Goal: Check status: Check status

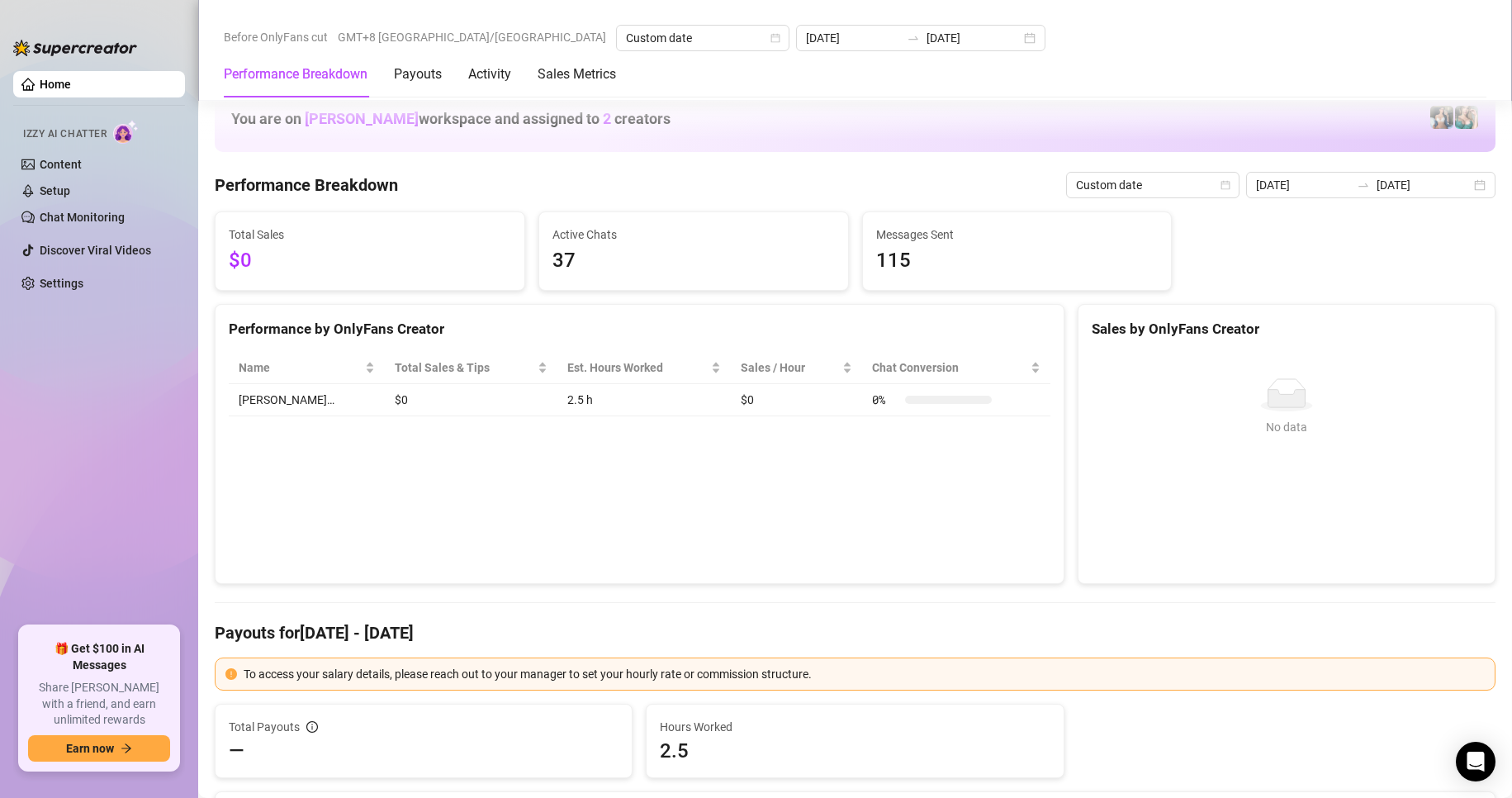
scroll to position [2053, 0]
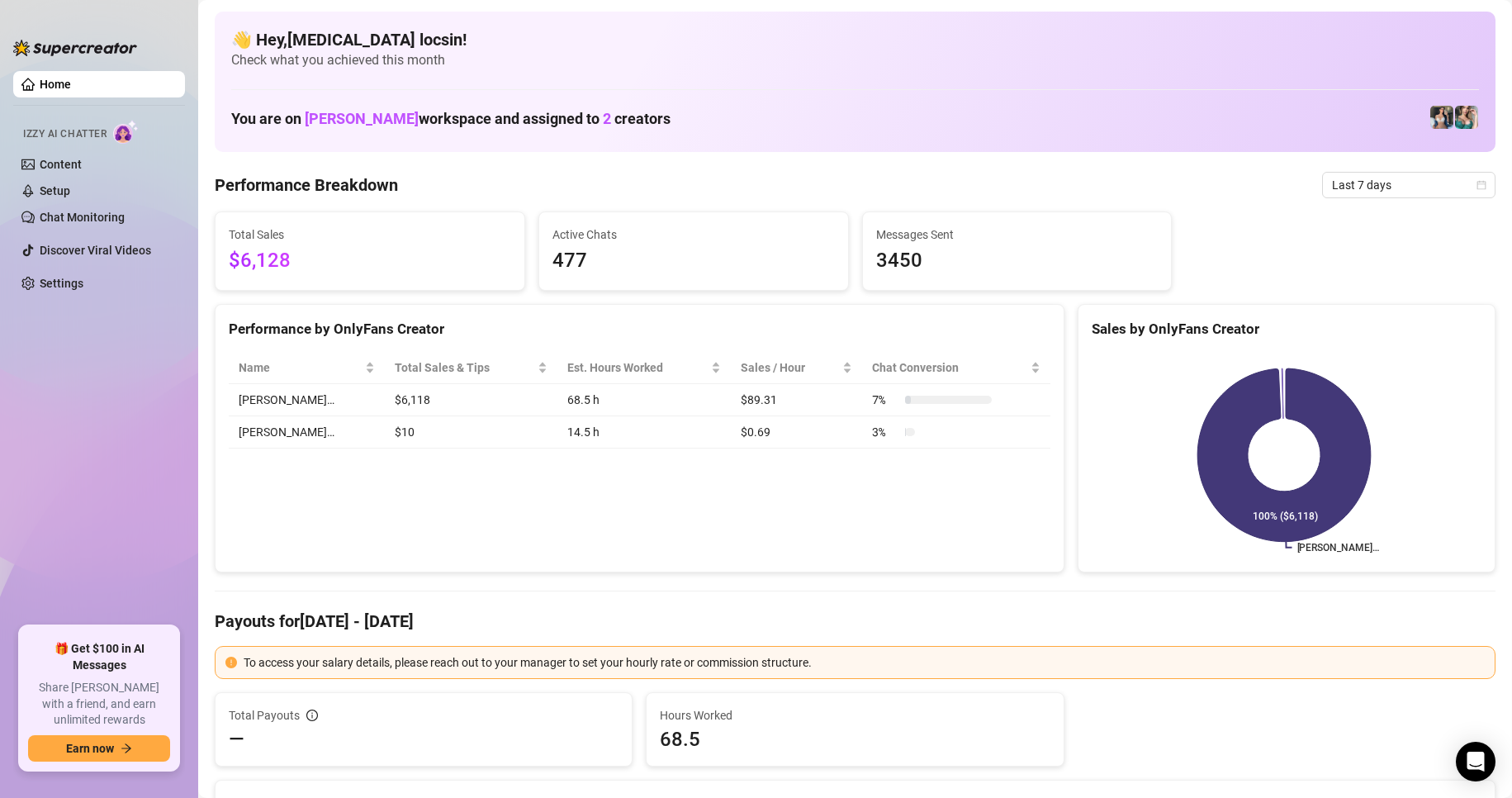
click at [1301, 192] on div "Performance Breakdown Last 7 days" at bounding box center [855, 185] width 1281 height 27
click at [1356, 195] on span "Last 7 days" at bounding box center [1408, 185] width 153 height 25
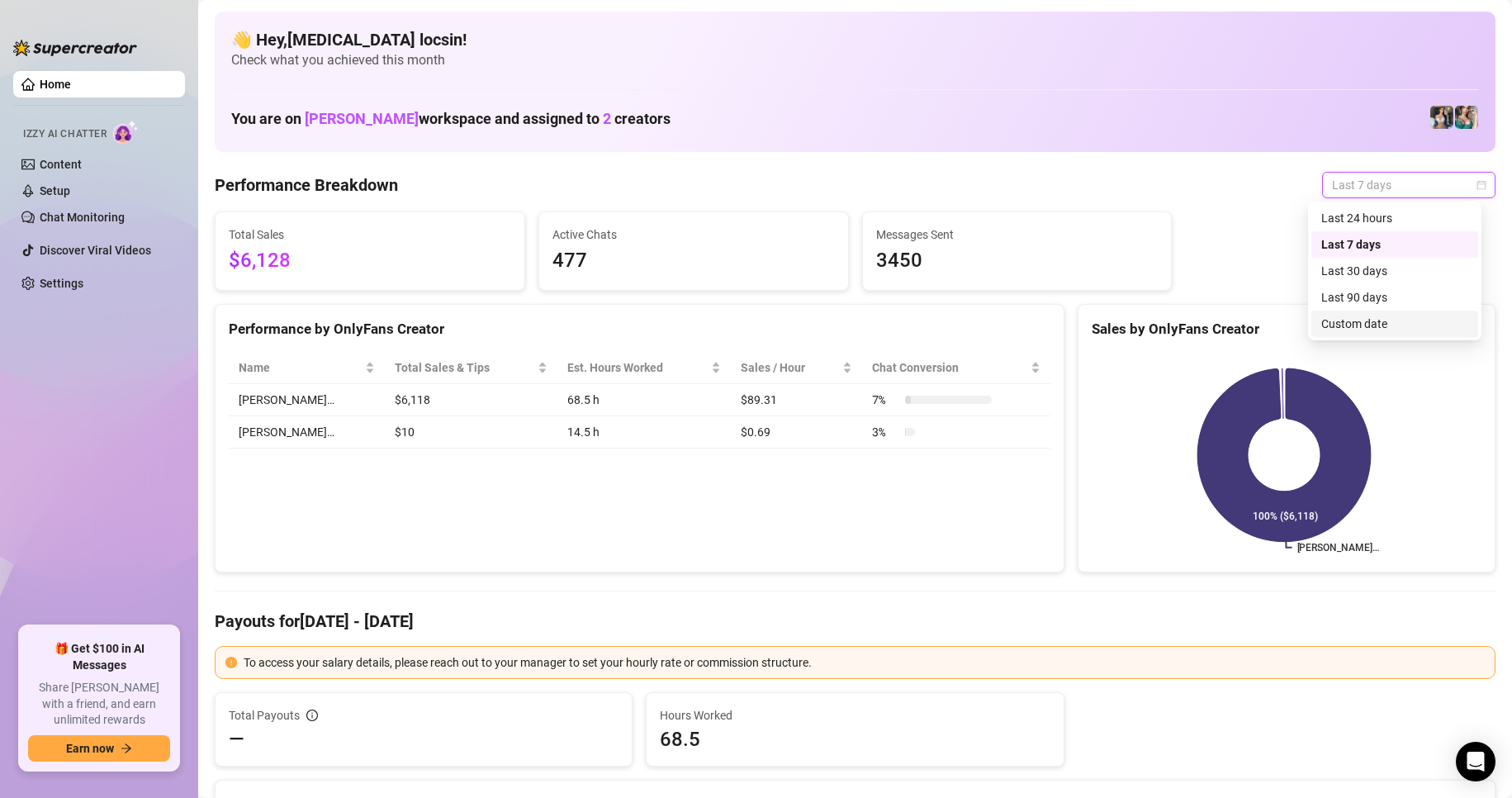
click at [1385, 312] on div "Custom date" at bounding box center [1394, 324] width 167 height 27
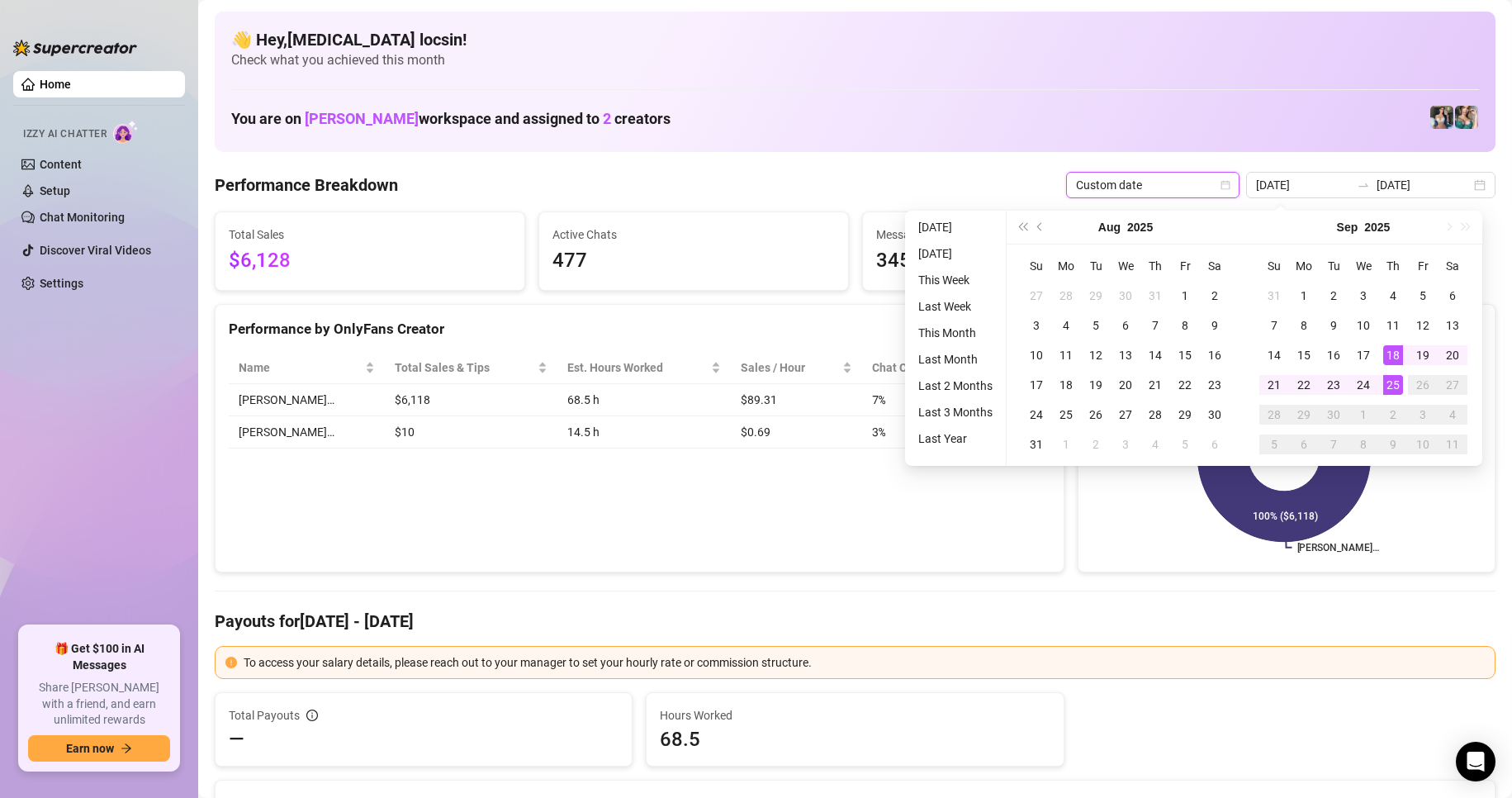
type input "[DATE]"
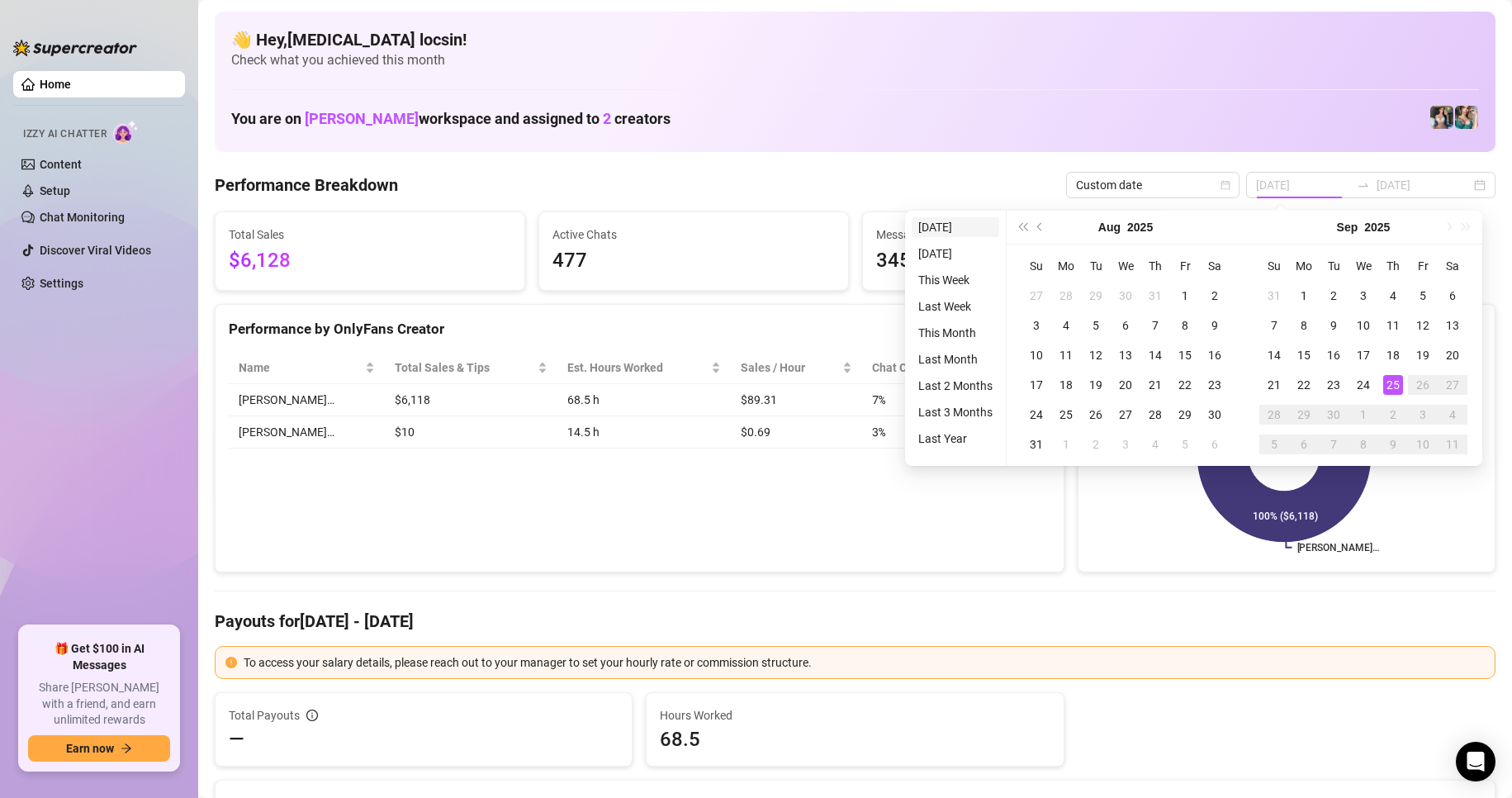
click at [930, 232] on li "[DATE]" at bounding box center [955, 227] width 88 height 19
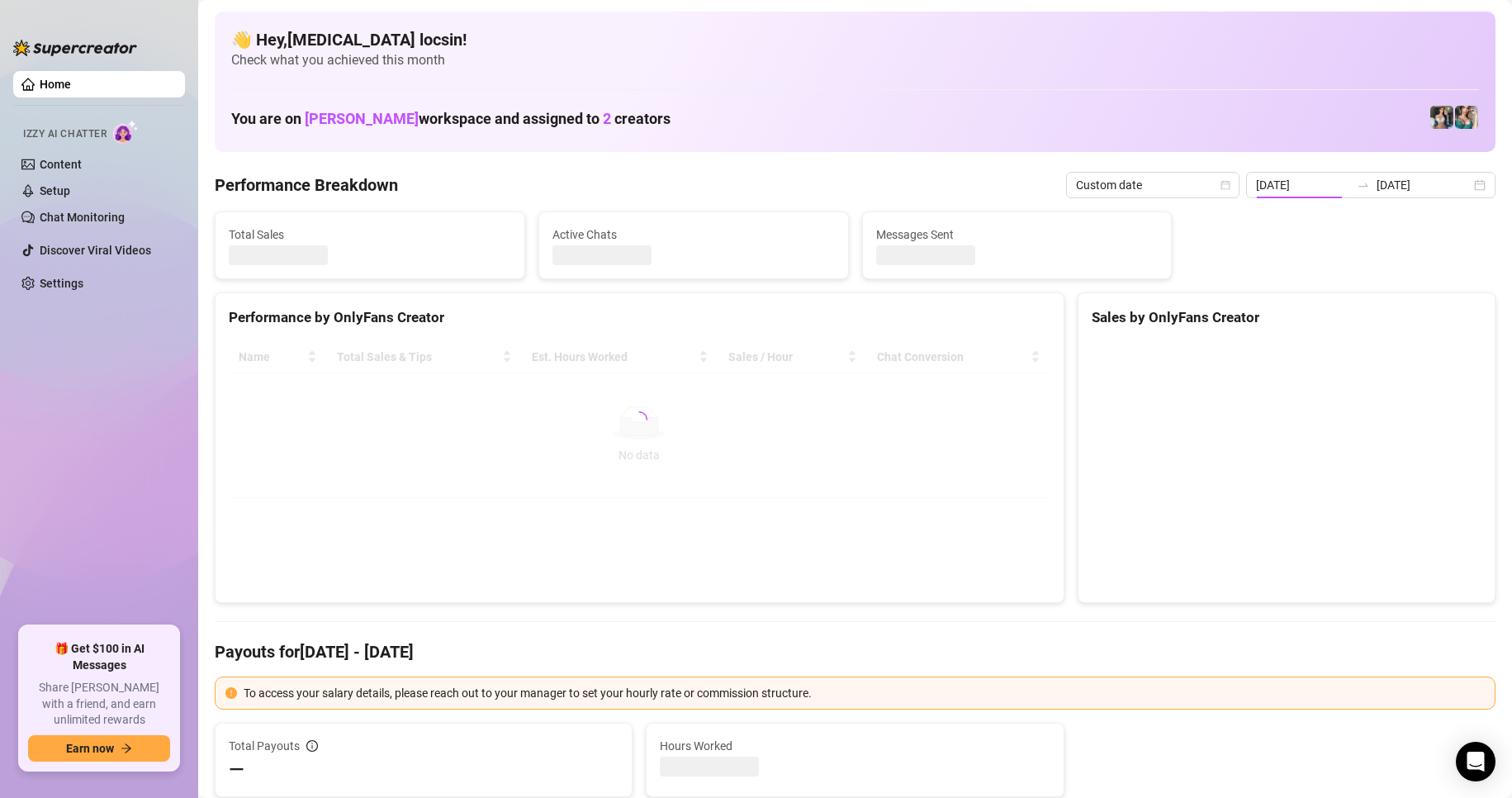
type input "[DATE]"
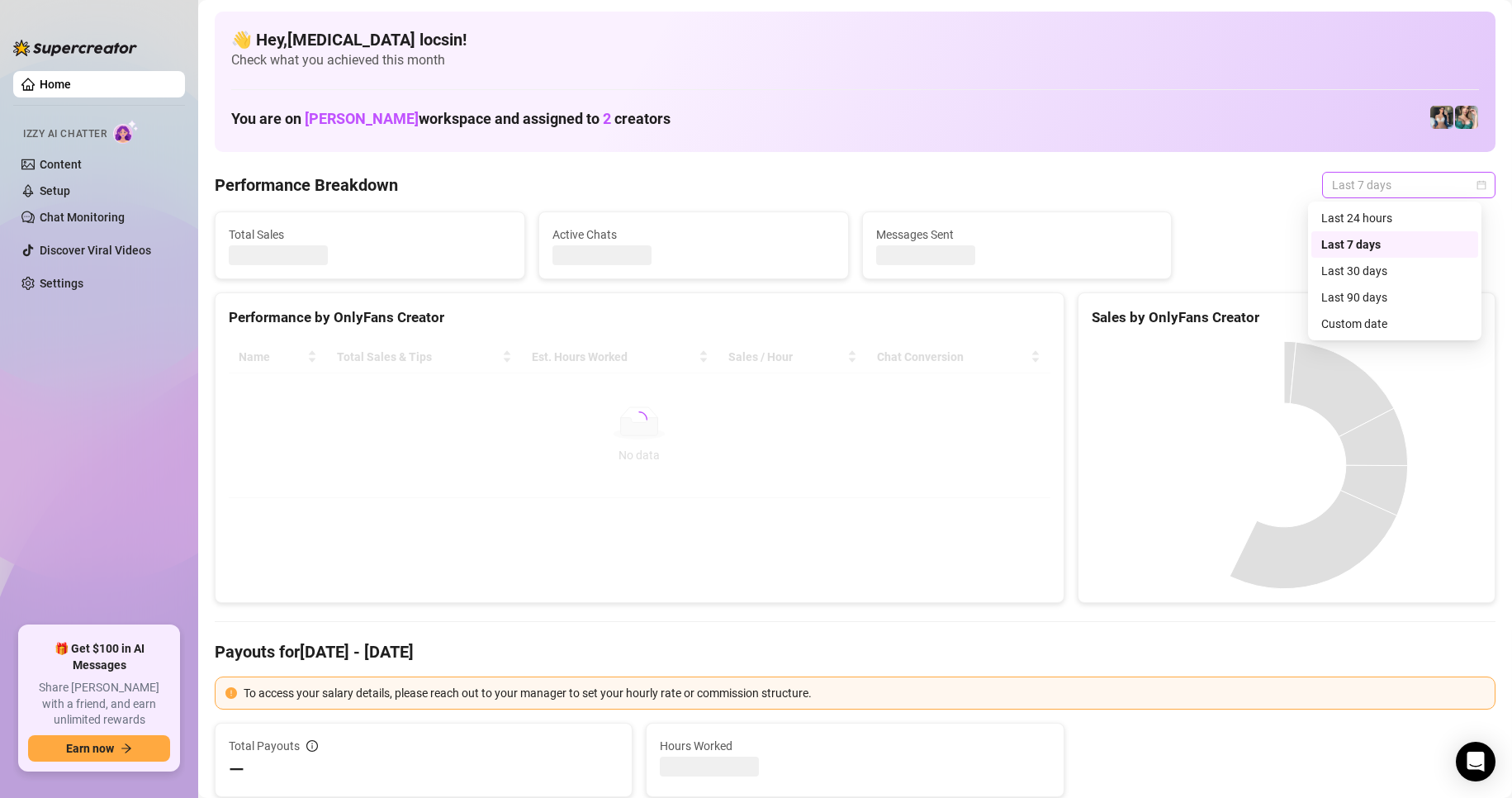
click at [1386, 190] on span "Last 7 days" at bounding box center [1408, 185] width 153 height 25
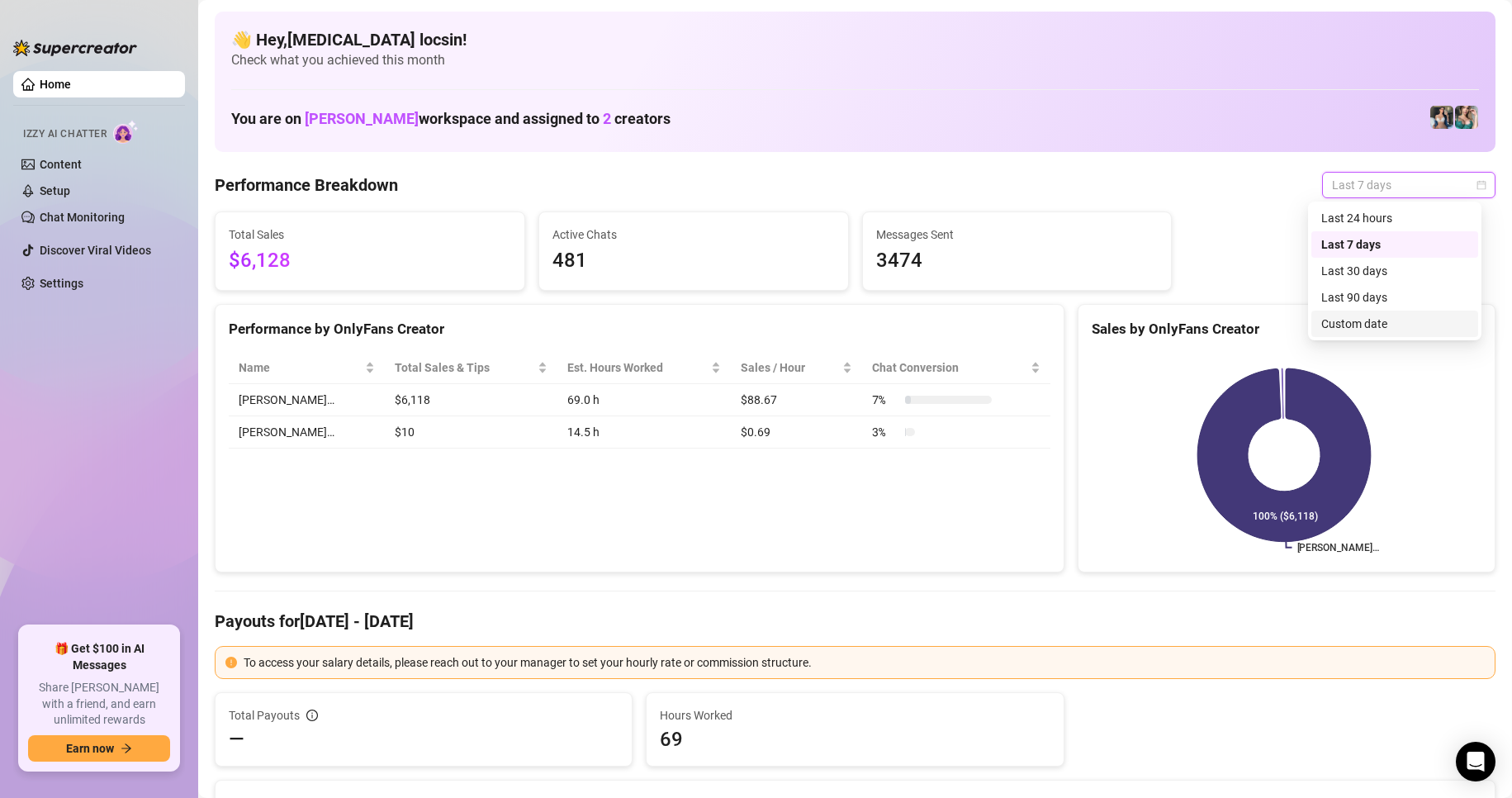
click at [1380, 329] on div "Custom date" at bounding box center [1395, 323] width 147 height 19
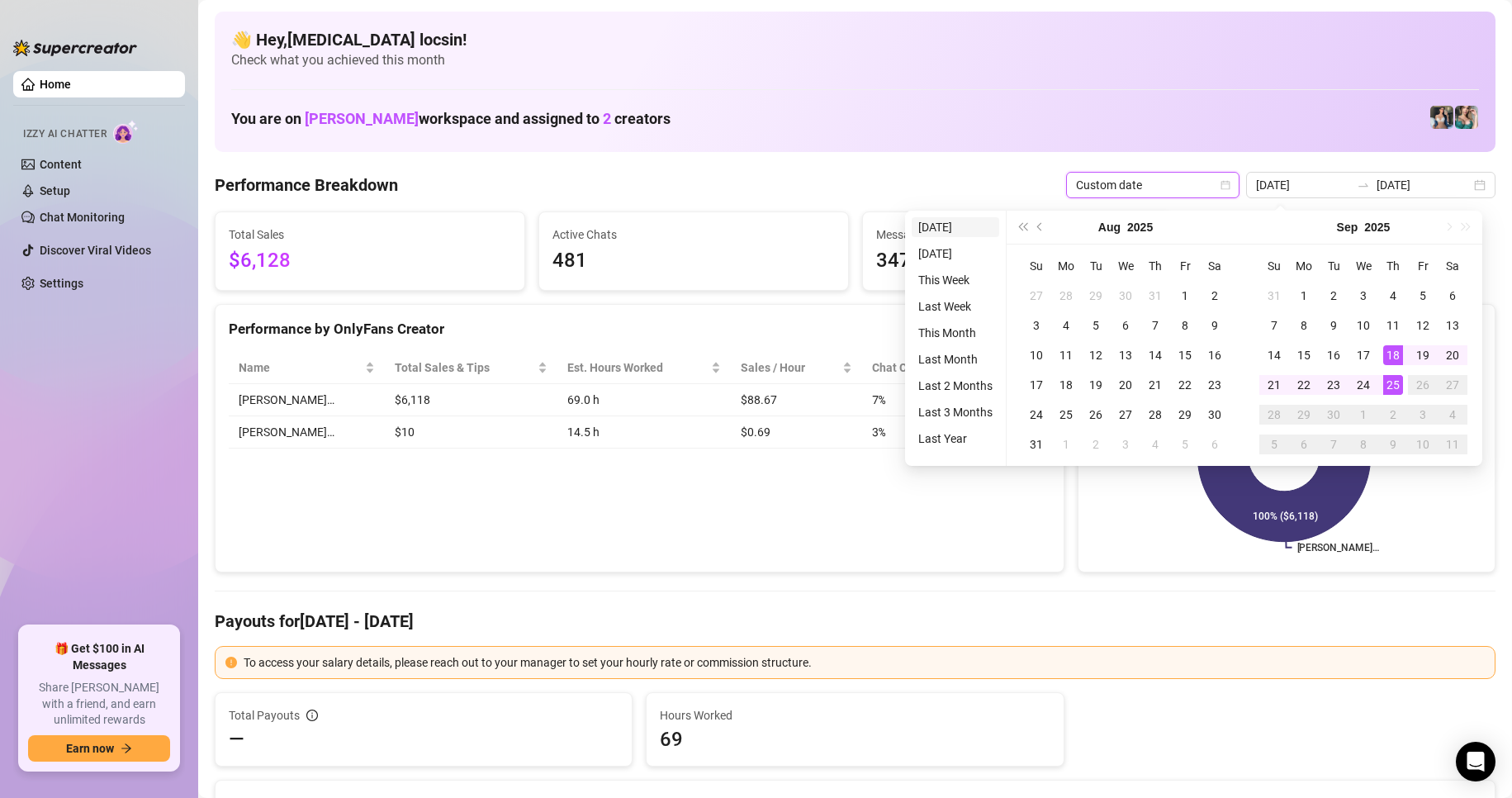
type input "[DATE]"
click at [973, 218] on li "[DATE]" at bounding box center [955, 227] width 88 height 19
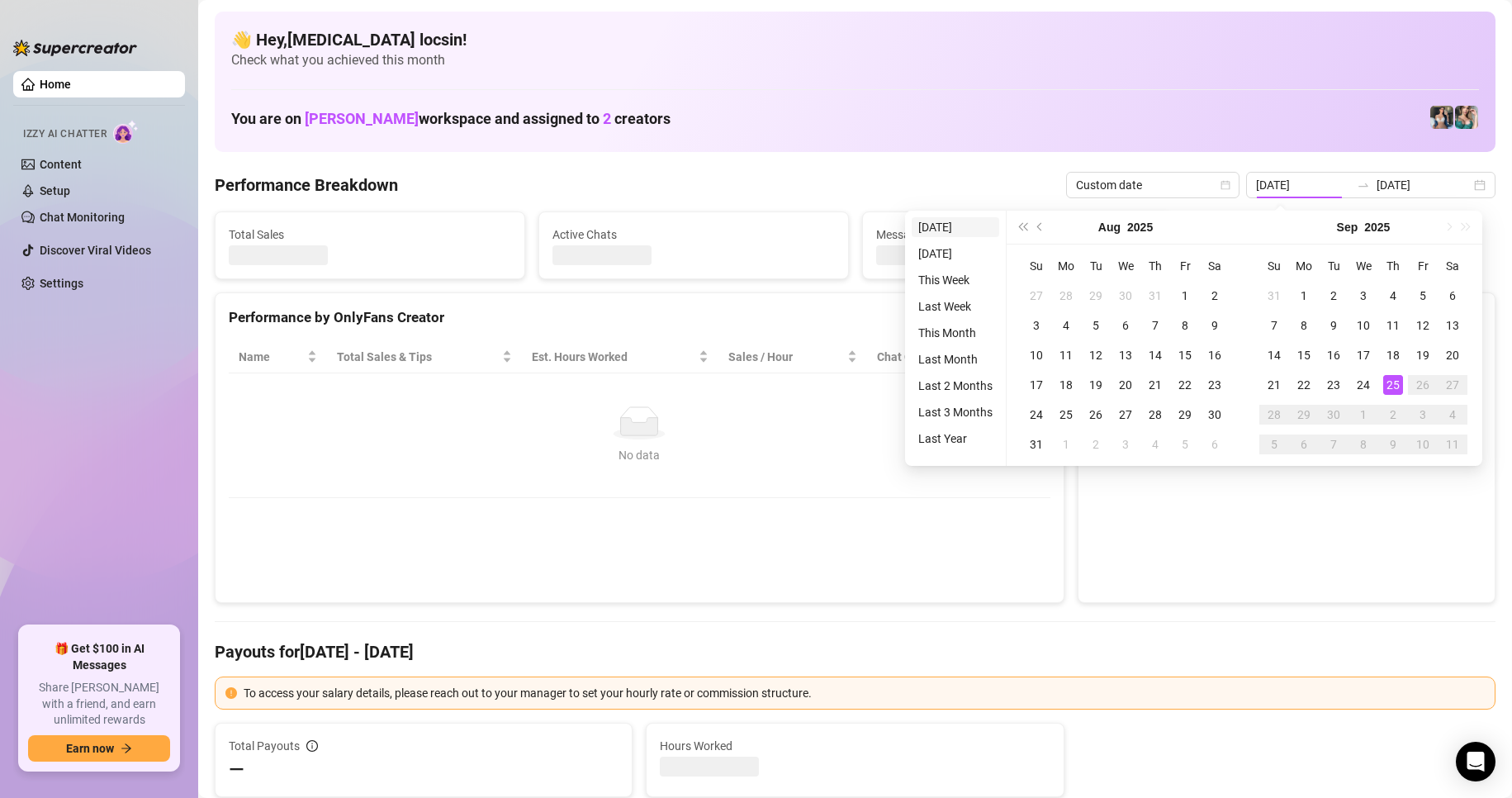
type input "[DATE]"
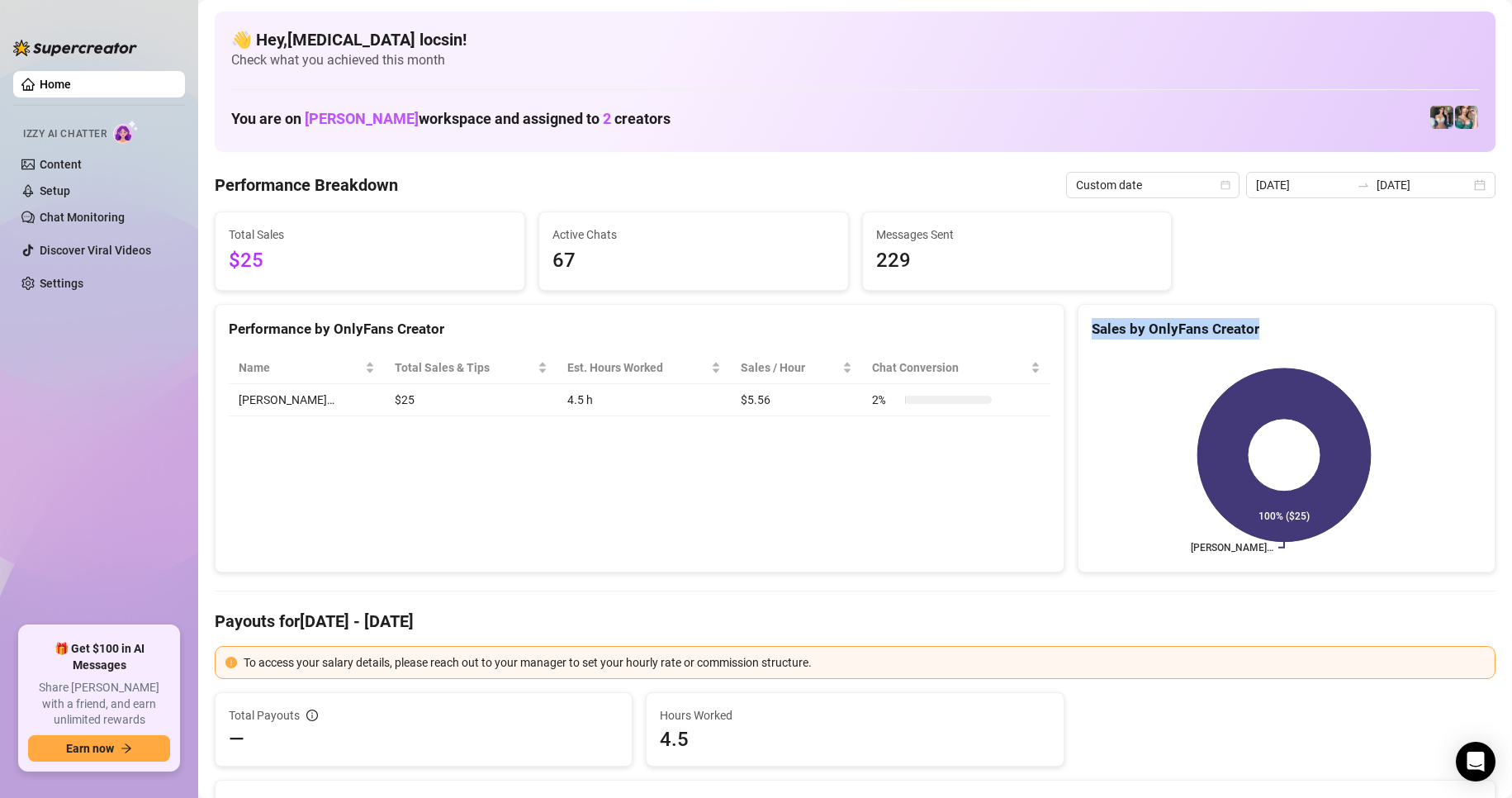
drag, startPoint x: 1078, startPoint y: 330, endPoint x: 1272, endPoint y: 327, distance: 194.0
click at [1266, 328] on div "Sales by OnlyFans Creator" at bounding box center [1286, 322] width 416 height 35
click at [1273, 327] on div "Sales by OnlyFans Creator" at bounding box center [1286, 329] width 390 height 22
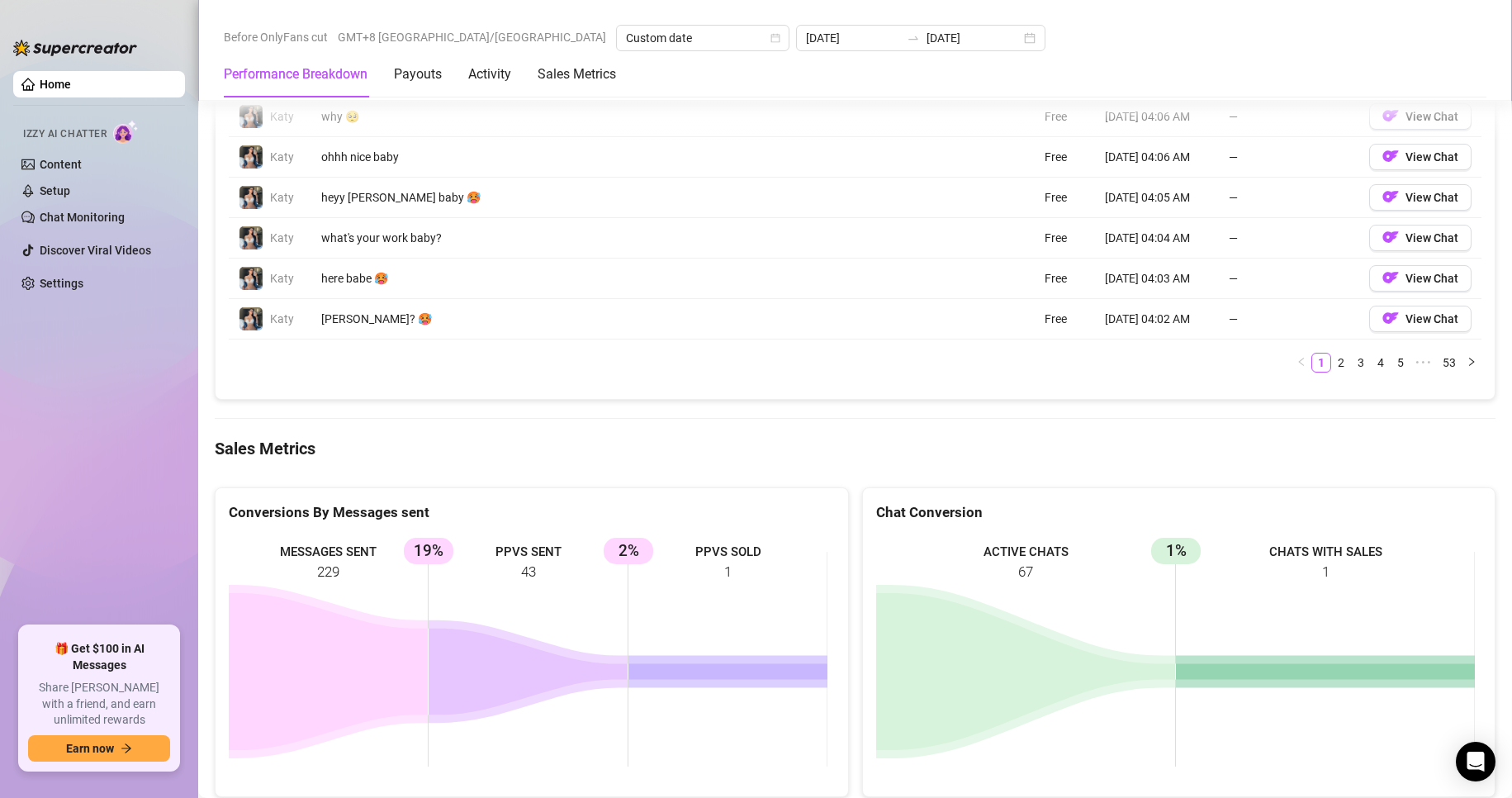
scroll to position [2065, 0]
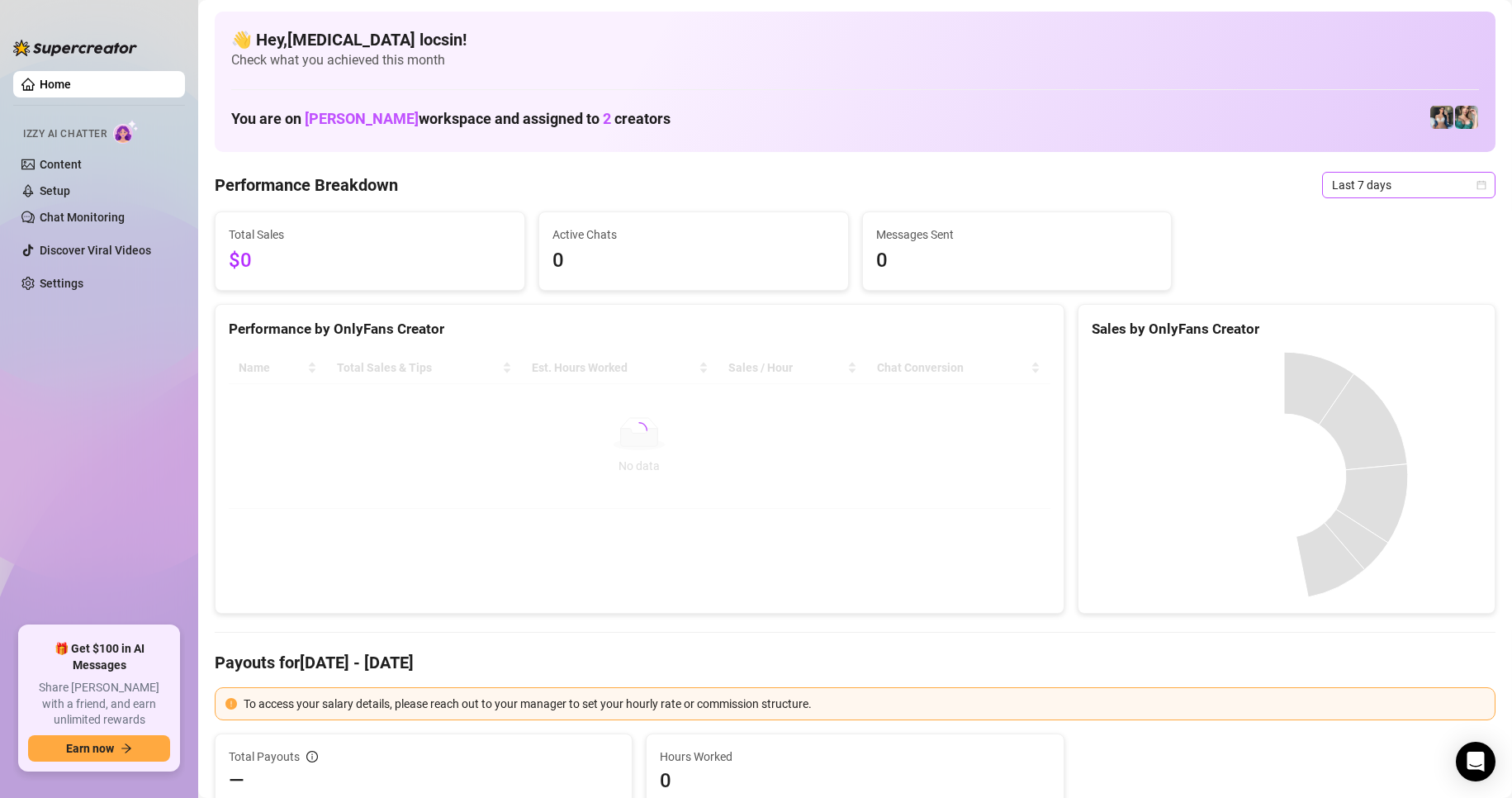
click at [1367, 196] on span "Last 7 days" at bounding box center [1408, 185] width 153 height 25
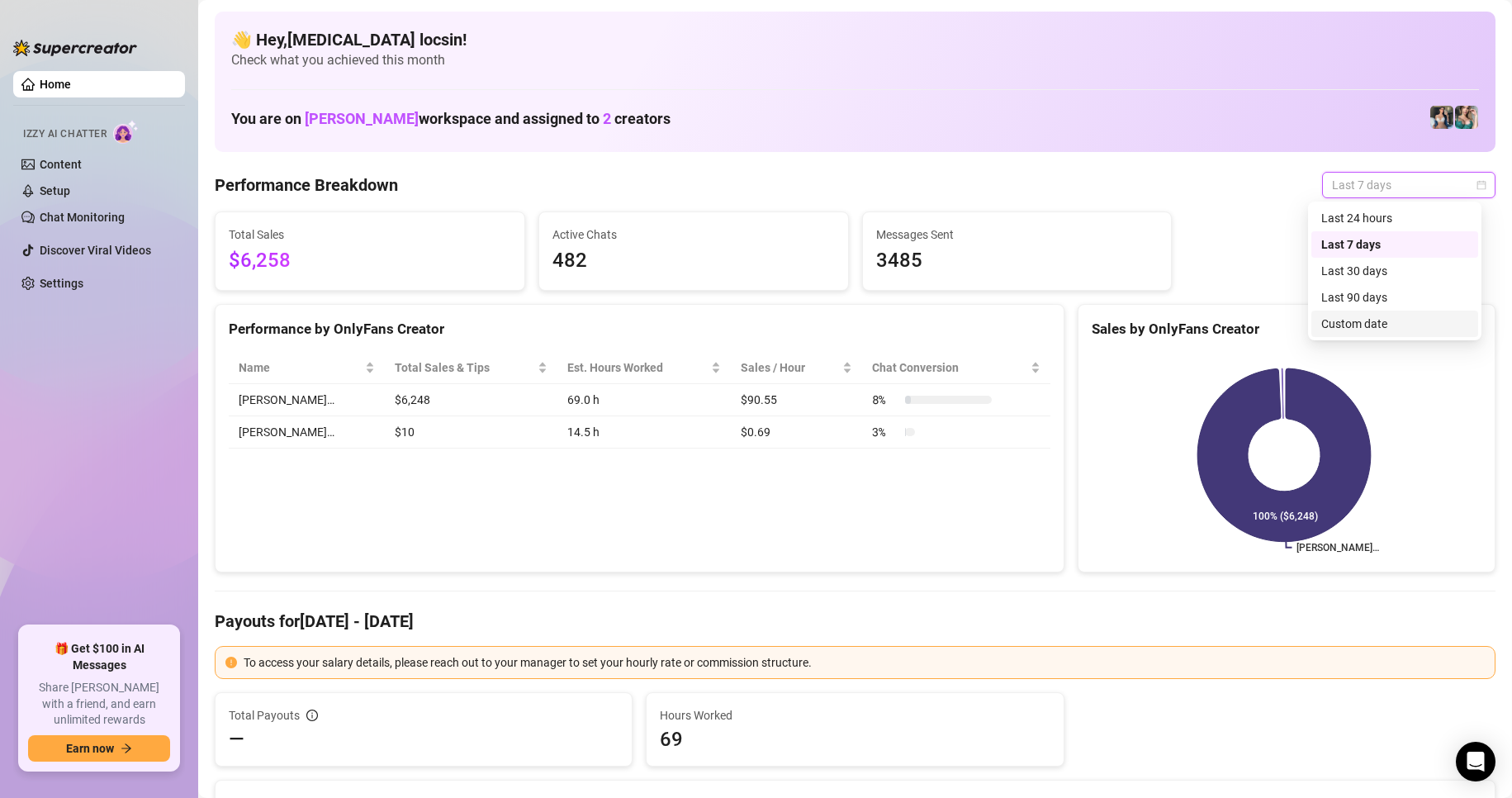
drag, startPoint x: 1367, startPoint y: 310, endPoint x: 1371, endPoint y: 323, distance: 13.6
click at [1371, 323] on div "Last 24 hours Last 7 days Last 30 days Last 90 days Custom date" at bounding box center [1394, 270] width 167 height 132
click at [1371, 323] on div "Custom date" at bounding box center [1395, 323] width 147 height 19
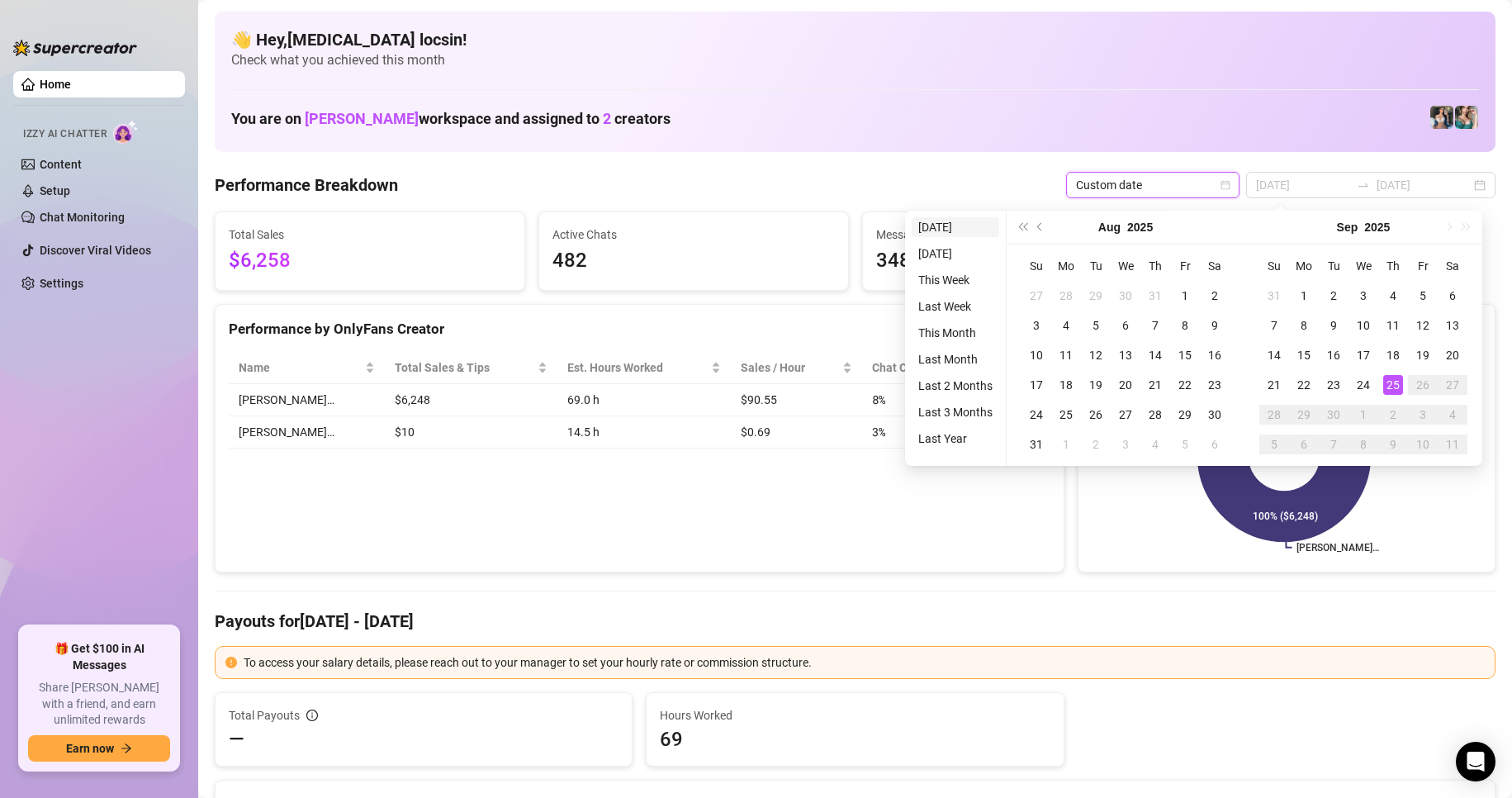
type input "[DATE]"
click at [954, 227] on li "[DATE]" at bounding box center [955, 227] width 88 height 19
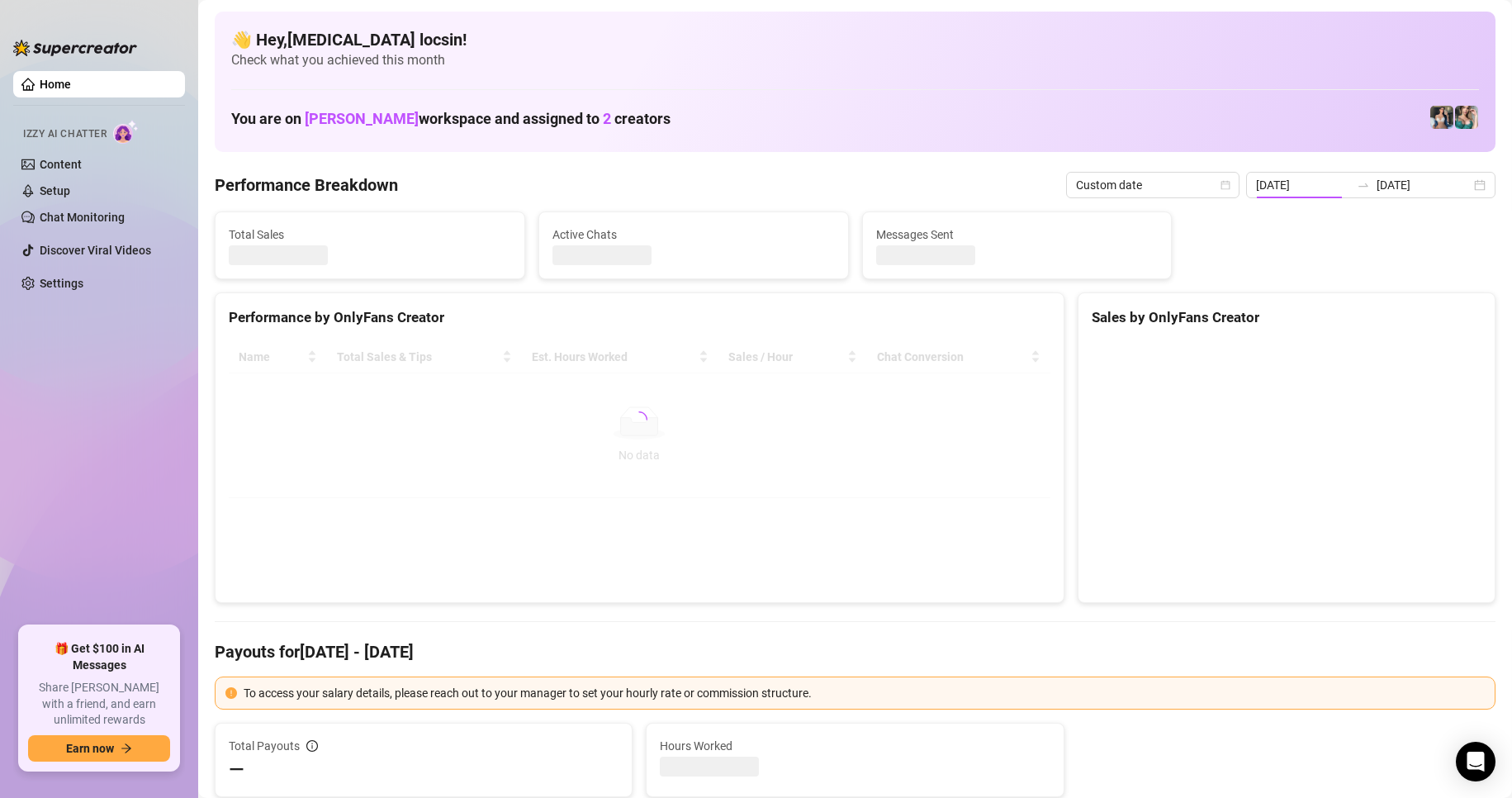
type input "[DATE]"
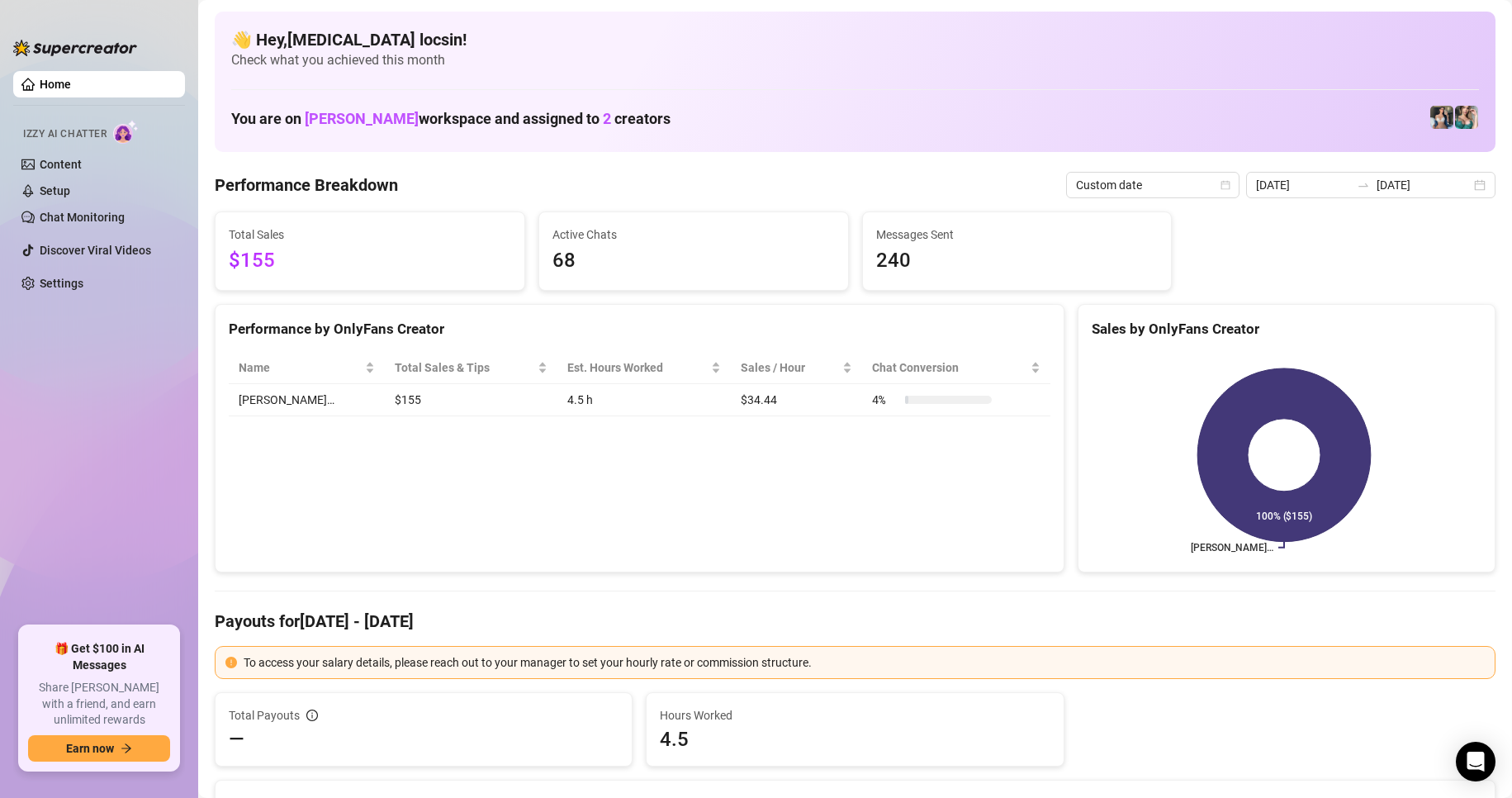
click at [346, 178] on Breakdown "Performance Breakdown" at bounding box center [306, 185] width 183 height 23
